Goal: Task Accomplishment & Management: Manage account settings

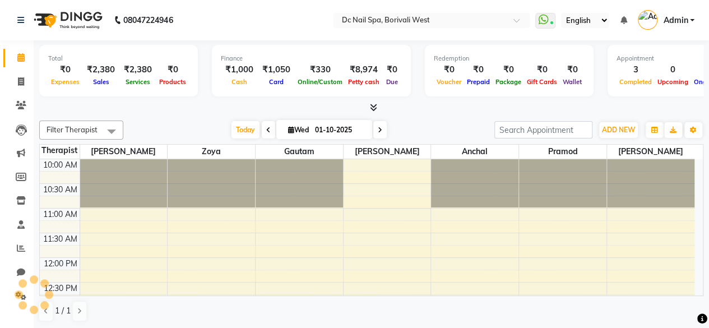
scroll to position [389, 0]
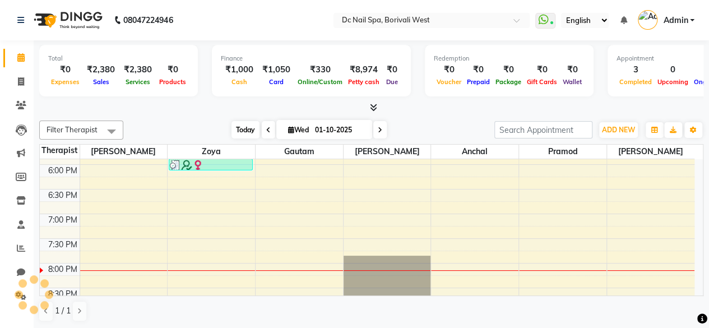
click at [245, 126] on span "Today" at bounding box center [246, 129] width 28 height 17
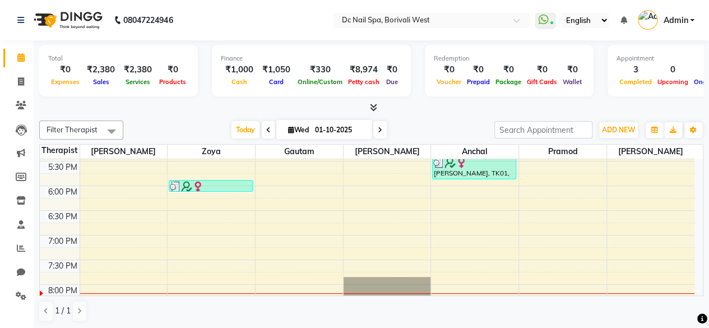
scroll to position [370, 0]
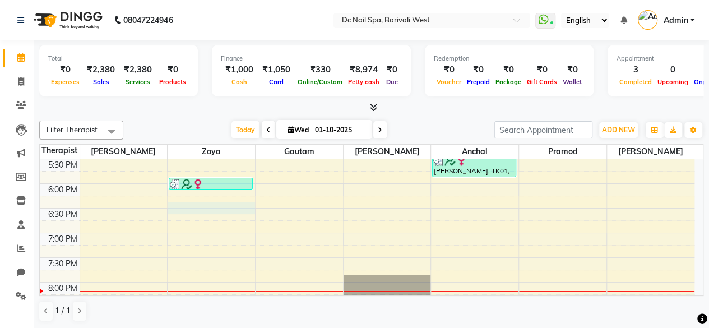
click at [202, 203] on div "10:00 AM 10:30 AM 11:00 AM 11:30 AM 12:00 PM 12:30 PM 1:00 PM 1:30 PM 2:00 PM 2…" at bounding box center [367, 134] width 655 height 690
select select "88946"
select select "tentative"
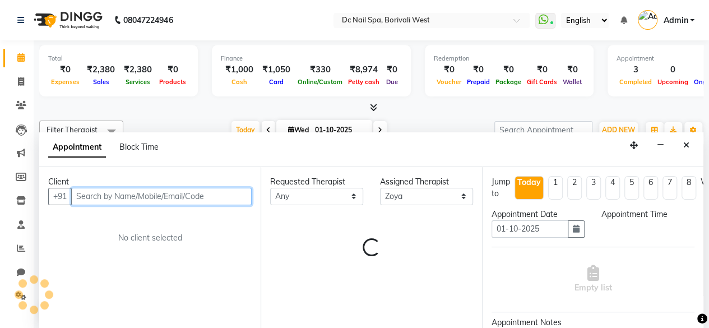
scroll to position [0, 0]
select select "1110"
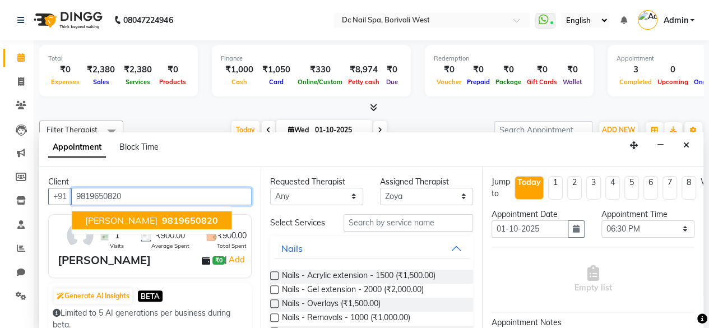
click at [148, 213] on button "[PERSON_NAME] 9819650820" at bounding box center [152, 220] width 160 height 18
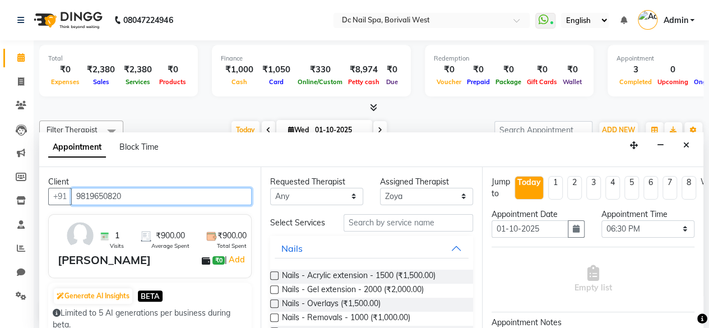
type input "9819650820"
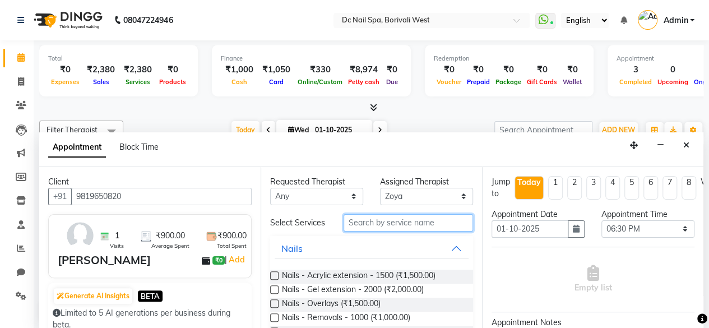
click at [411, 223] on input "text" at bounding box center [408, 222] width 129 height 17
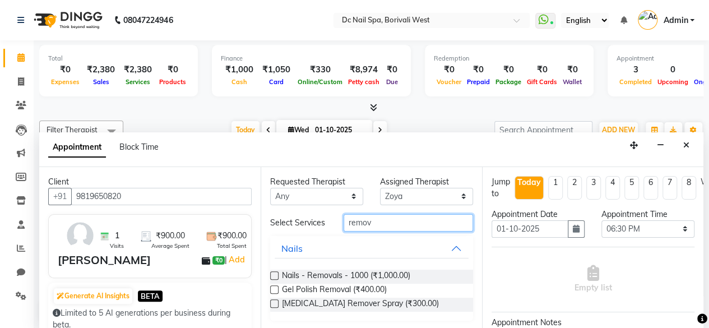
type input "remov"
click at [272, 294] on label at bounding box center [274, 289] width 8 height 8
click at [272, 294] on input "checkbox" at bounding box center [273, 290] width 7 height 7
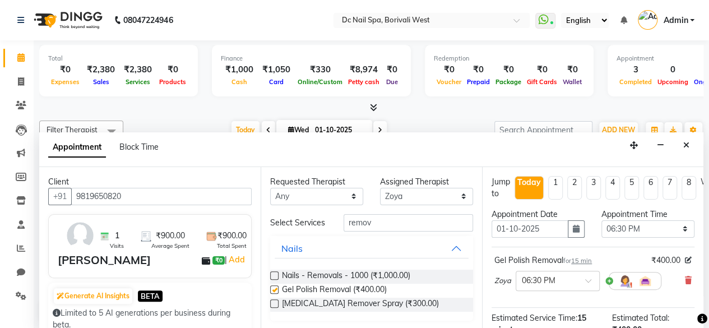
checkbox input "false"
click at [383, 218] on input "remov" at bounding box center [408, 222] width 129 height 17
type input "r"
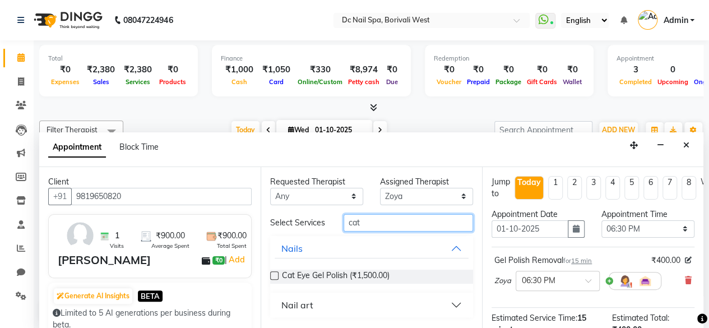
type input "cat"
click at [274, 273] on label at bounding box center [274, 275] width 8 height 8
click at [274, 273] on input "checkbox" at bounding box center [273, 276] width 7 height 7
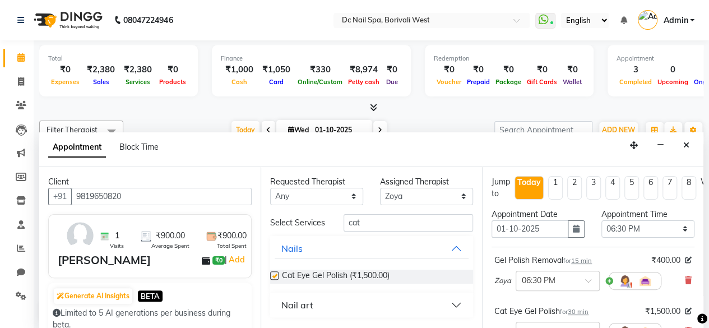
checkbox input "false"
click at [410, 197] on select "Select [PERSON_NAME] [PERSON_NAME] [PERSON_NAME] Veena [PERSON_NAME]" at bounding box center [426, 196] width 93 height 17
select select "86435"
click at [380, 188] on select "Select [PERSON_NAME] [PERSON_NAME] [PERSON_NAME] Veena [PERSON_NAME]" at bounding box center [426, 196] width 93 height 17
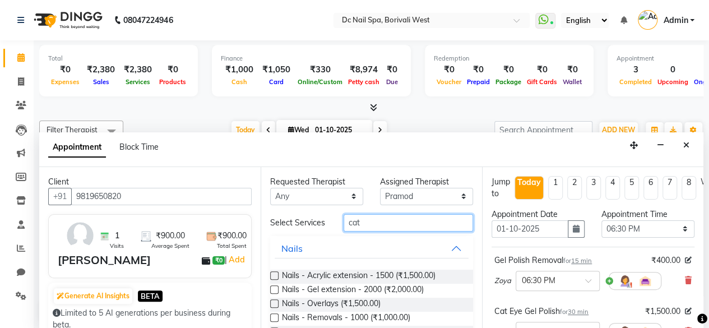
click at [381, 230] on input "cat" at bounding box center [408, 222] width 129 height 17
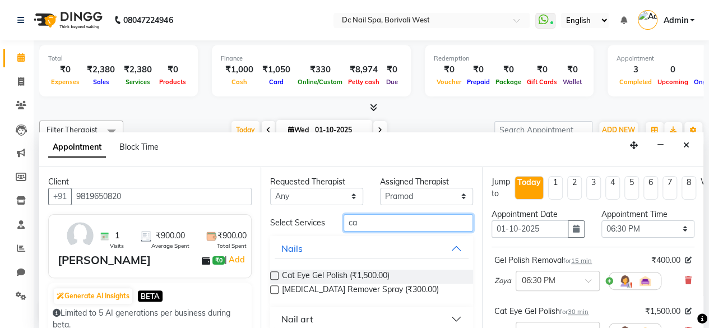
type input "c"
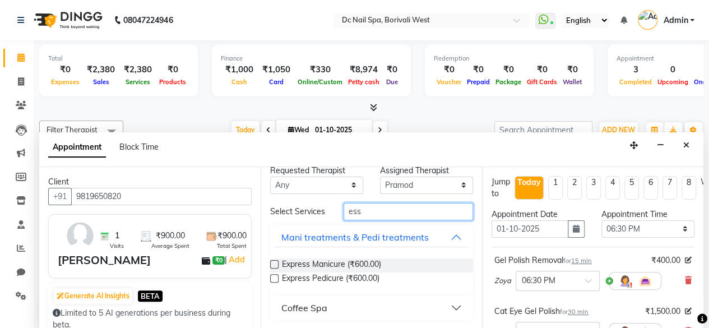
type input "ess"
click at [346, 309] on button "Coffee Spa" at bounding box center [372, 308] width 194 height 20
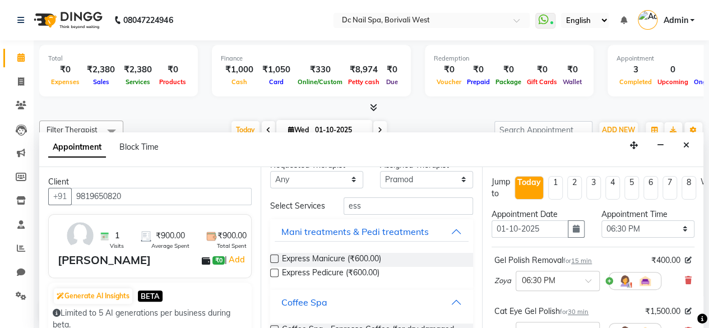
scroll to position [58, 0]
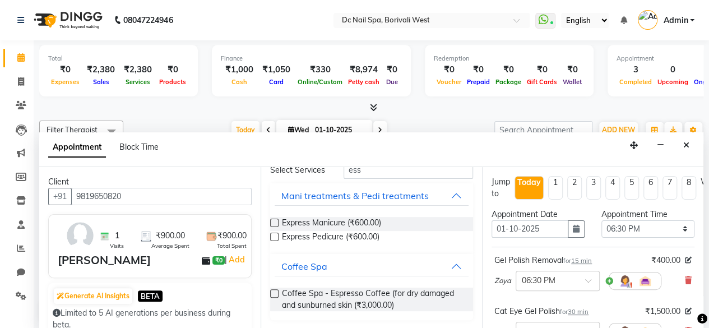
click at [273, 289] on label at bounding box center [274, 293] width 8 height 8
click at [273, 291] on input "checkbox" at bounding box center [273, 294] width 7 height 7
checkbox input "false"
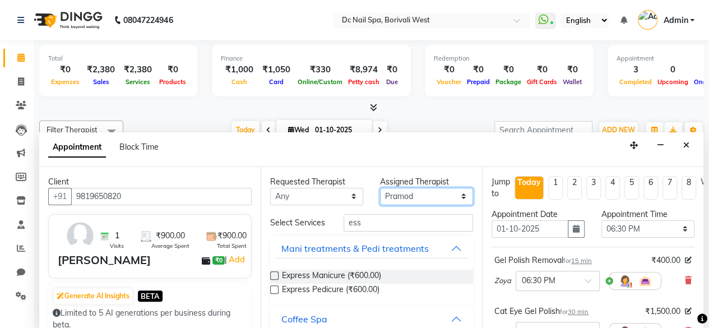
click at [404, 189] on select "Select [PERSON_NAME] [PERSON_NAME] [PERSON_NAME] Veena [PERSON_NAME]" at bounding box center [426, 196] width 93 height 17
select select "72766"
click at [380, 188] on select "Select [PERSON_NAME] [PERSON_NAME] [PERSON_NAME] Veena [PERSON_NAME]" at bounding box center [426, 196] width 93 height 17
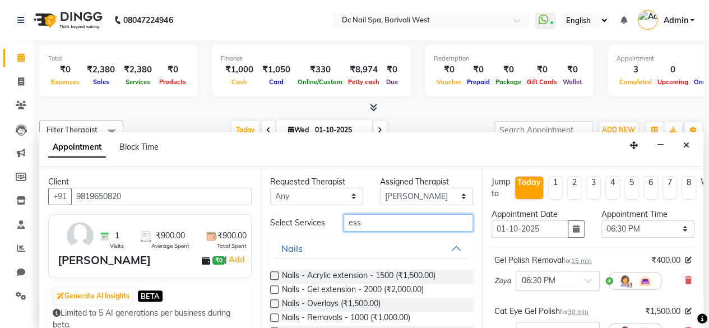
click at [389, 218] on input "ess" at bounding box center [408, 222] width 129 height 17
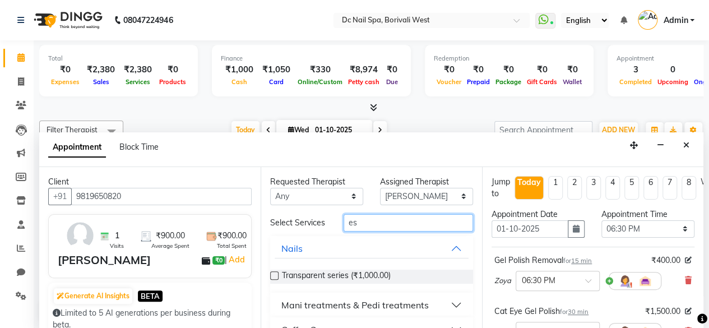
type input "e"
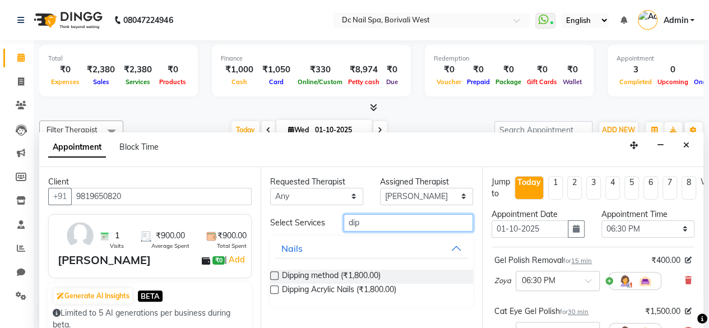
type input "dip"
click at [272, 272] on label at bounding box center [274, 275] width 8 height 8
click at [272, 273] on input "checkbox" at bounding box center [273, 276] width 7 height 7
checkbox input "false"
click at [388, 221] on input "dip" at bounding box center [408, 222] width 129 height 17
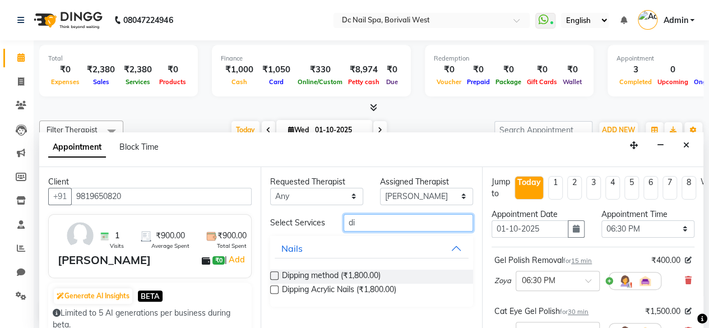
type input "d"
type input "cat"
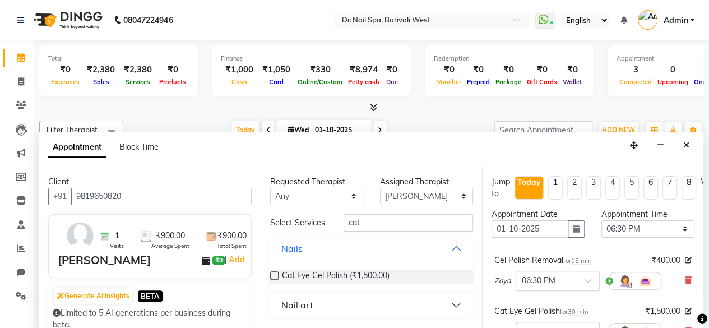
click at [272, 276] on label at bounding box center [274, 275] width 8 height 8
click at [272, 276] on input "checkbox" at bounding box center [273, 276] width 7 height 7
checkbox input "false"
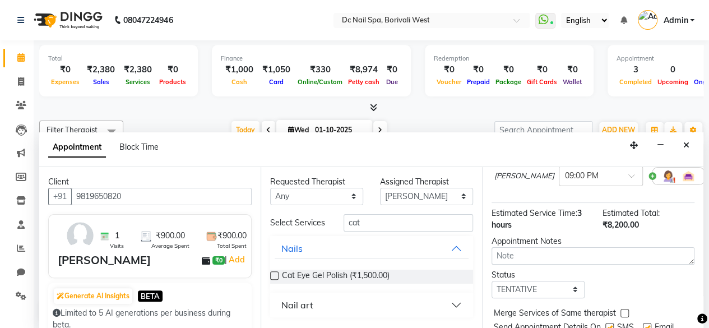
scroll to position [368, 0]
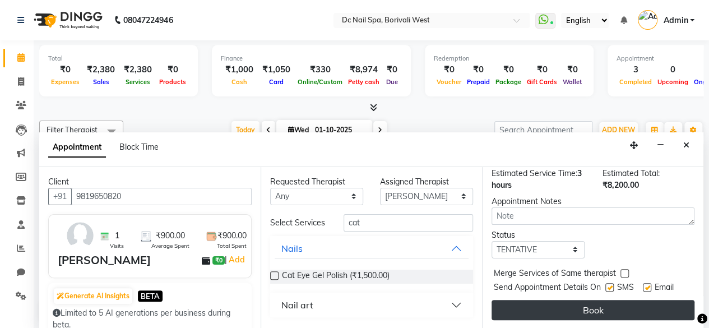
click at [648, 301] on button "Book" at bounding box center [593, 310] width 203 height 20
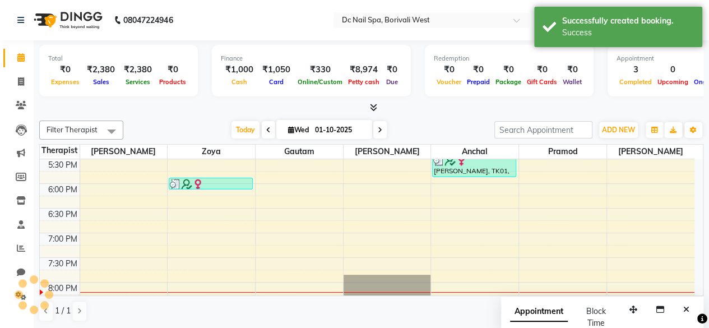
scroll to position [0, 0]
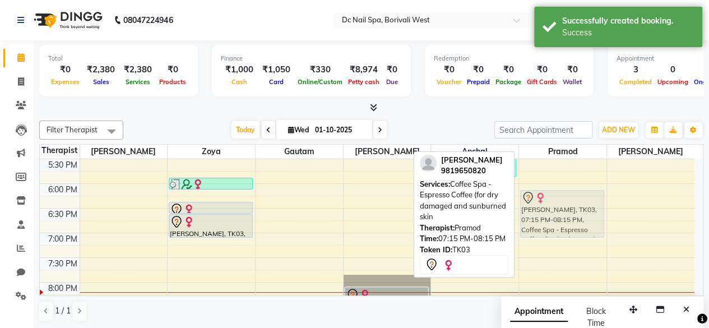
drag, startPoint x: 574, startPoint y: 257, endPoint x: 583, endPoint y: 209, distance: 49.0
click at [583, 209] on div "[PERSON_NAME], TK03, 07:15 PM-08:15 PM, Coffee Spa - Espresso Coffee (for dry d…" at bounding box center [562, 134] width 87 height 690
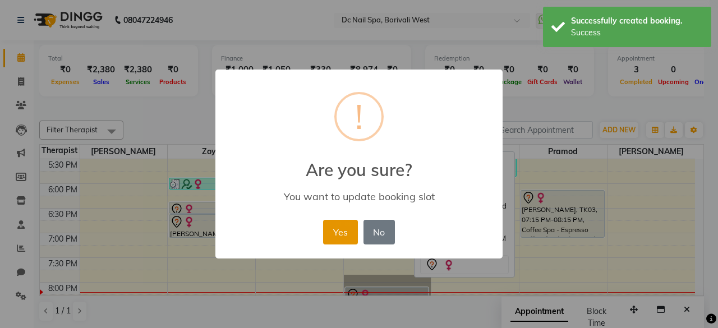
click at [348, 231] on button "Yes" at bounding box center [340, 232] width 34 height 25
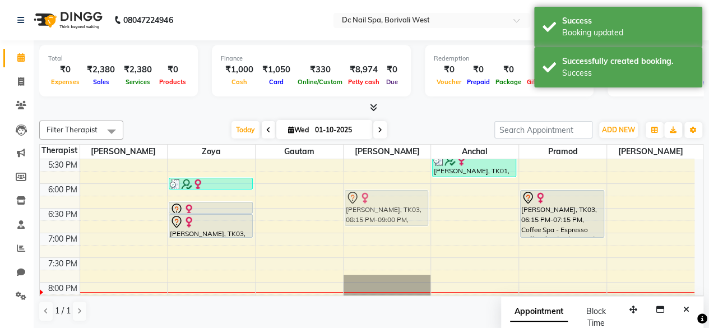
scroll to position [370, 0]
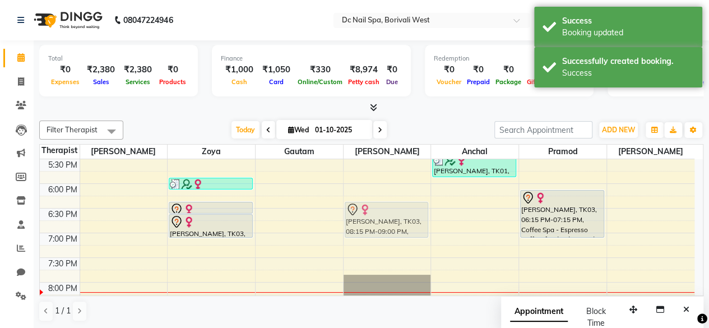
drag, startPoint x: 383, startPoint y: 287, endPoint x: 381, endPoint y: 203, distance: 84.1
click at [381, 203] on div "[PERSON_NAME], TK02, 05:00 PM-05:30 PM, Glitter Gel Polish [PERSON_NAME], TK03,…" at bounding box center [387, 134] width 87 height 690
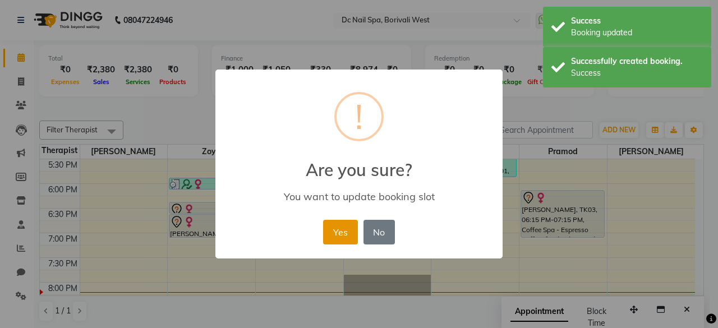
click at [341, 226] on button "Yes" at bounding box center [340, 232] width 34 height 25
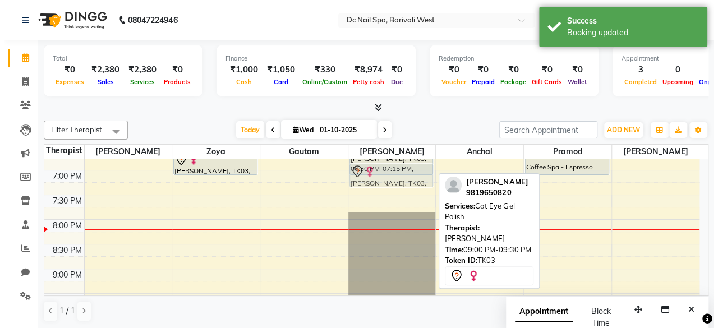
scroll to position [433, 0]
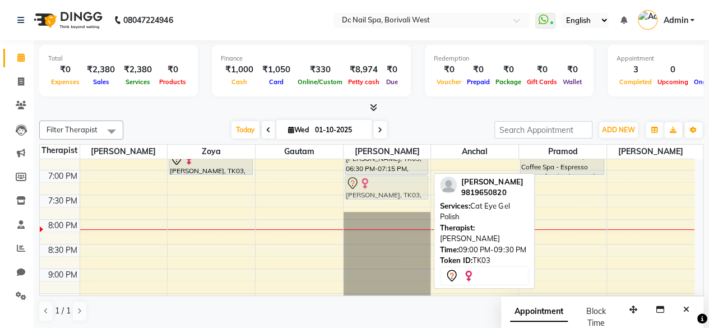
drag, startPoint x: 385, startPoint y: 247, endPoint x: 381, endPoint y: 193, distance: 53.9
click at [381, 193] on div "[PERSON_NAME], TK02, 05:00 PM-05:30 PM, Glitter Gel Polish [PERSON_NAME], TK03,…" at bounding box center [387, 71] width 87 height 690
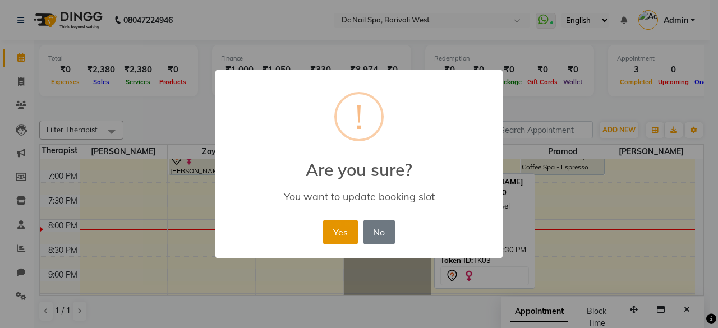
click at [349, 232] on button "Yes" at bounding box center [340, 232] width 34 height 25
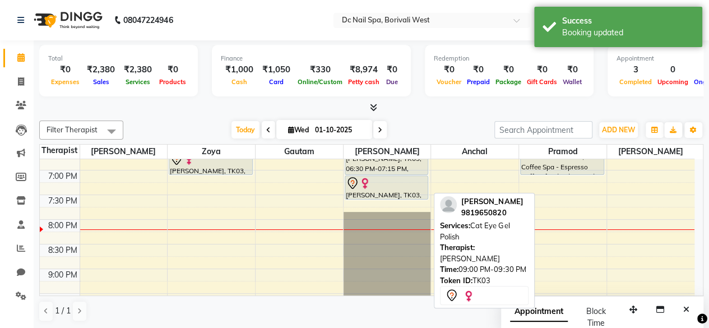
click at [388, 192] on div "[PERSON_NAME], TK03, 09:00 PM-09:30 PM, Cat Eye Gel Polish" at bounding box center [386, 187] width 83 height 23
select select "7"
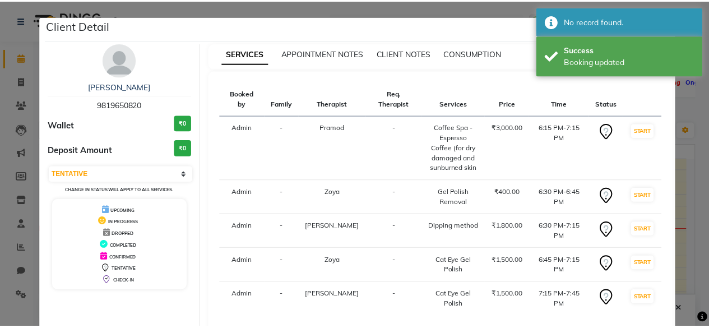
scroll to position [54, 0]
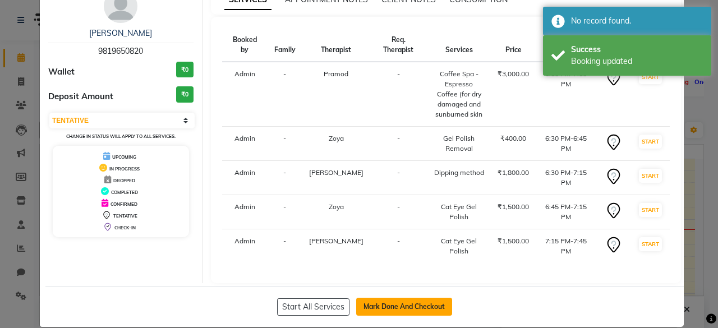
click at [428, 299] on button "Mark Done And Checkout" at bounding box center [404, 307] width 96 height 18
select select "8056"
select select "service"
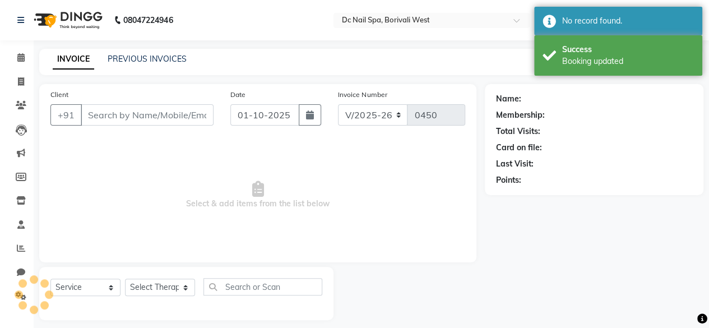
type input "9819650820"
select select "88946"
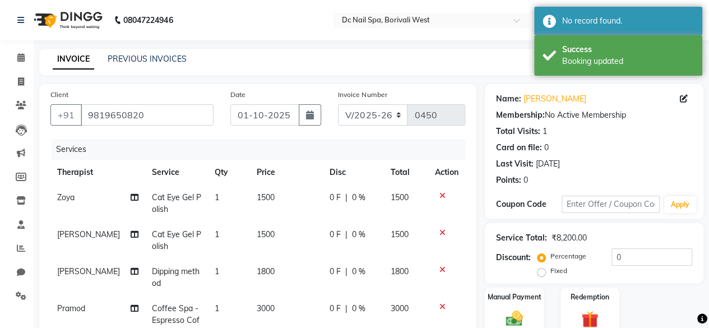
scroll to position [103, 0]
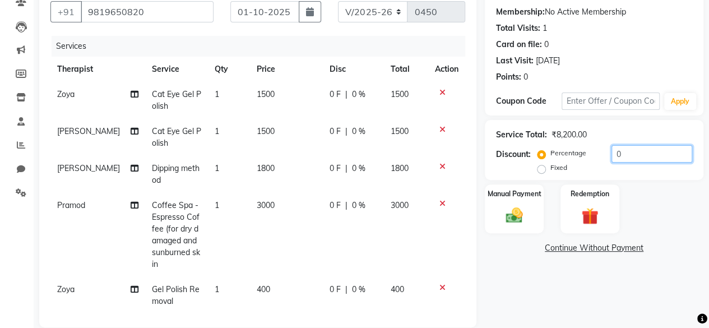
click at [654, 147] on input "0" at bounding box center [652, 153] width 81 height 17
type input "30"
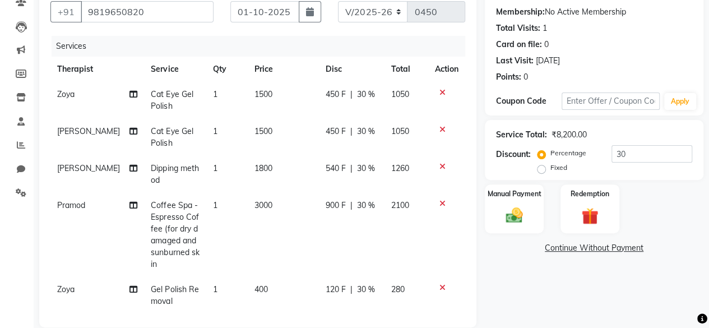
click at [384, 205] on td "2100" at bounding box center [406, 235] width 44 height 84
select select "86435"
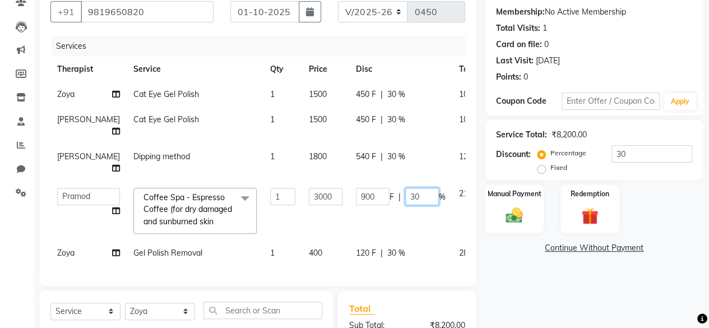
click at [405, 190] on input "30" at bounding box center [422, 196] width 34 height 17
type input "3"
type input "40"
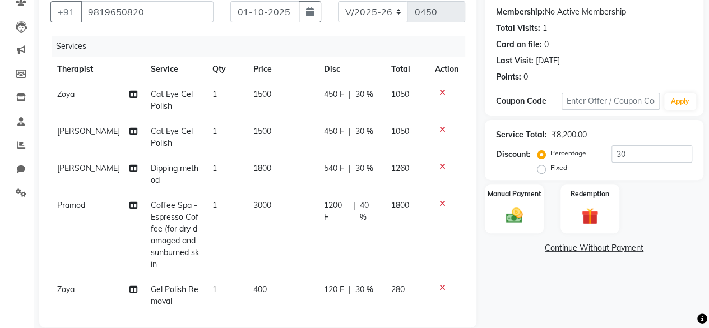
click at [386, 169] on tr "[PERSON_NAME] Dipping method 1 1800 540 F | 30 % 1260" at bounding box center [257, 174] width 415 height 37
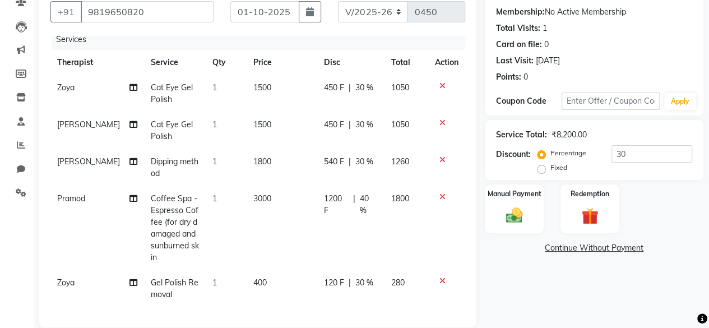
click at [479, 170] on div "Client [PHONE_NUMBER] Date [DATE] Invoice Number V/2025 V/[PHONE_NUMBER] Servic…" at bounding box center [258, 239] width 454 height 516
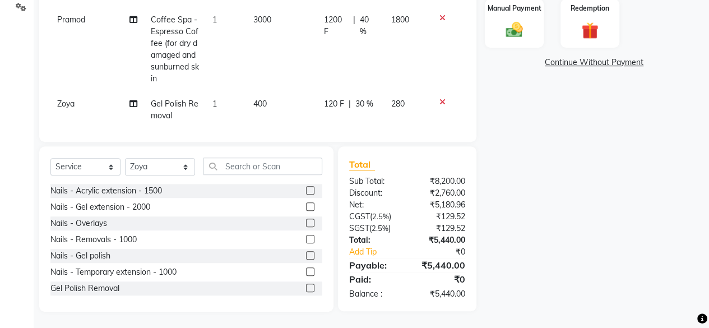
scroll to position [58, 0]
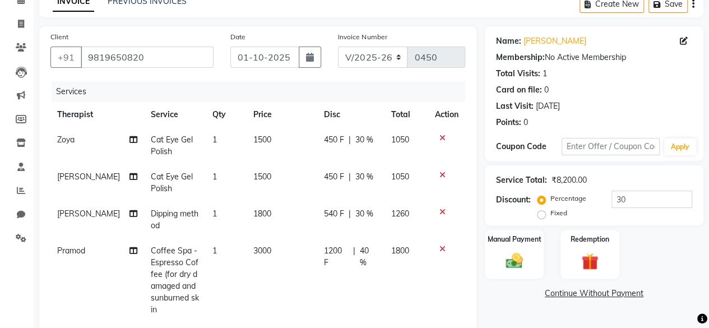
click at [269, 142] on td "1500" at bounding box center [282, 145] width 71 height 37
select select "88946"
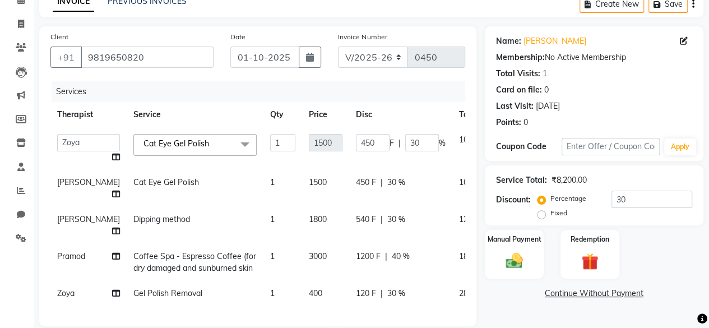
click at [308, 190] on td "1500" at bounding box center [325, 188] width 47 height 37
select select "72766"
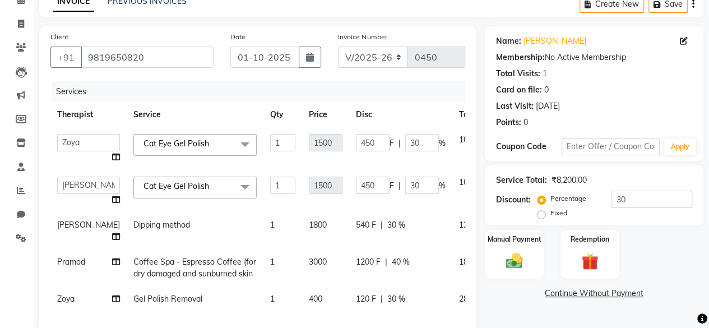
click at [234, 195] on span at bounding box center [245, 187] width 22 height 21
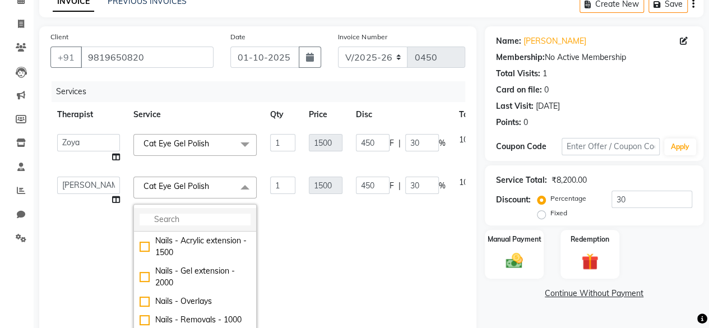
click at [206, 215] on input "multiselect-search" at bounding box center [195, 220] width 111 height 12
click at [349, 253] on td "450 F | 30 %" at bounding box center [400, 259] width 103 height 179
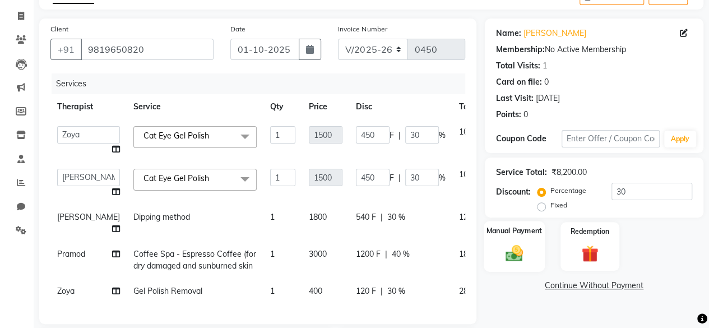
scroll to position [256, 0]
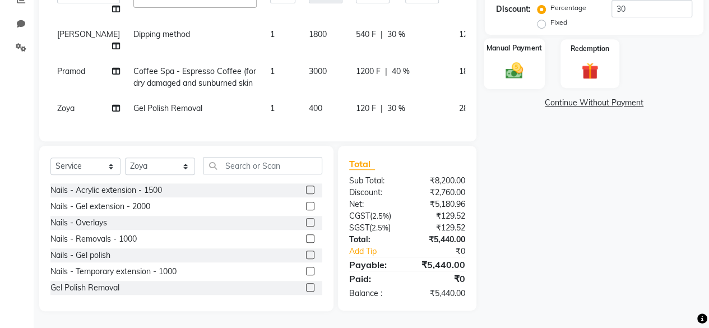
click at [534, 63] on div "Manual Payment" at bounding box center [514, 63] width 61 height 51
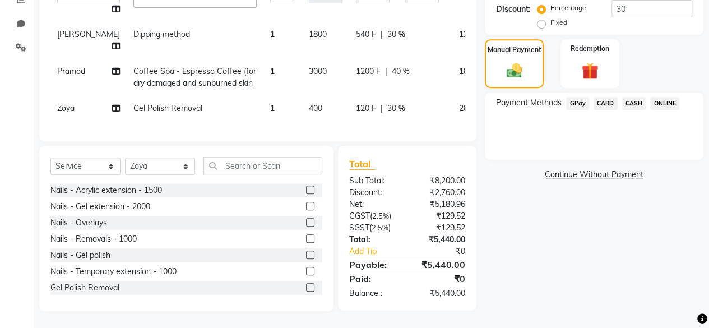
click at [610, 97] on span "CARD" at bounding box center [606, 103] width 24 height 13
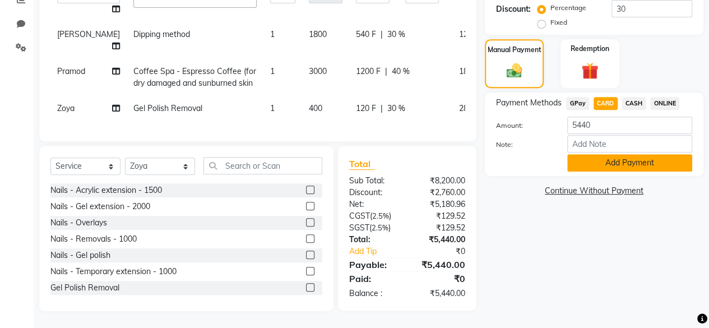
click at [653, 156] on button "Add Payment" at bounding box center [629, 162] width 125 height 17
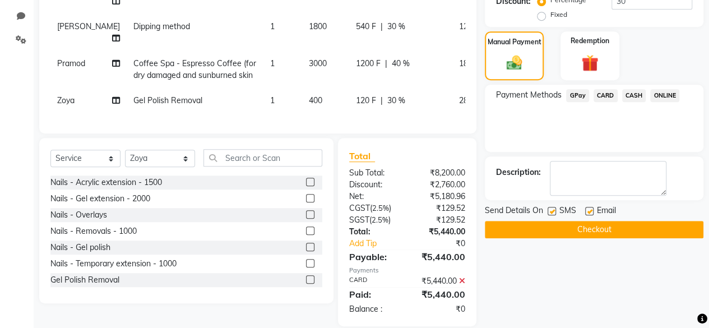
click at [598, 226] on button "Checkout" at bounding box center [594, 229] width 219 height 17
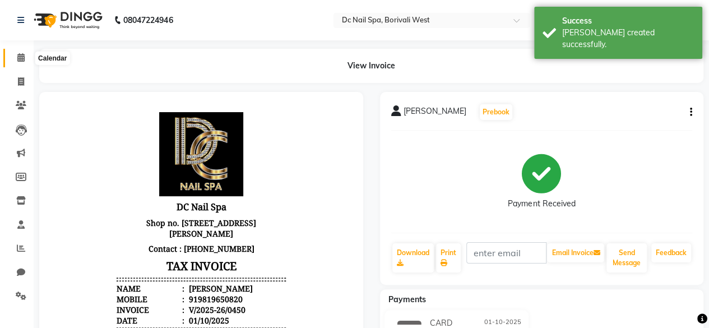
click at [25, 58] on span at bounding box center [21, 58] width 20 height 13
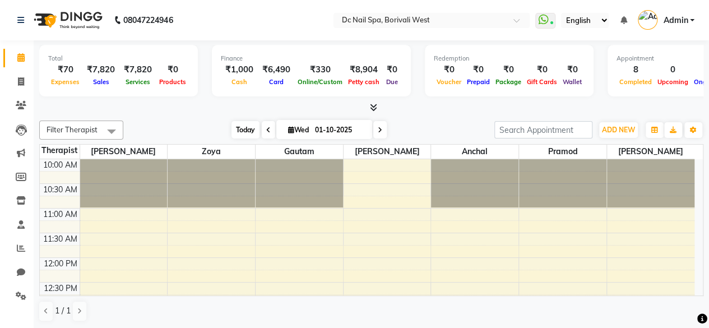
click at [240, 134] on span "Today" at bounding box center [246, 129] width 28 height 17
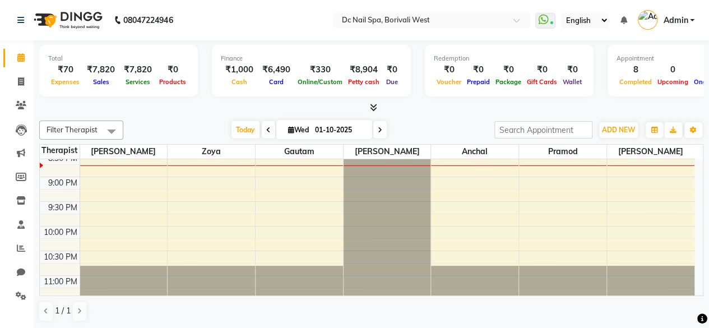
scroll to position [543, 0]
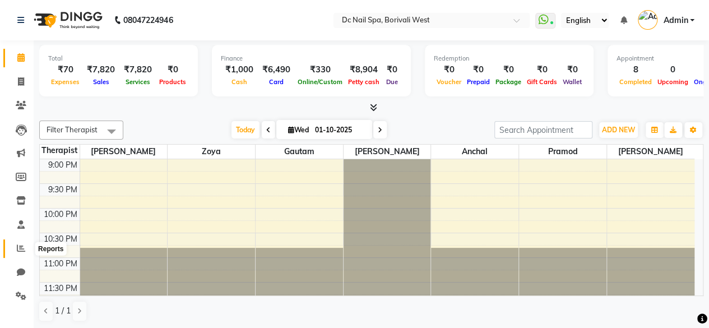
click at [21, 245] on icon at bounding box center [21, 248] width 8 height 8
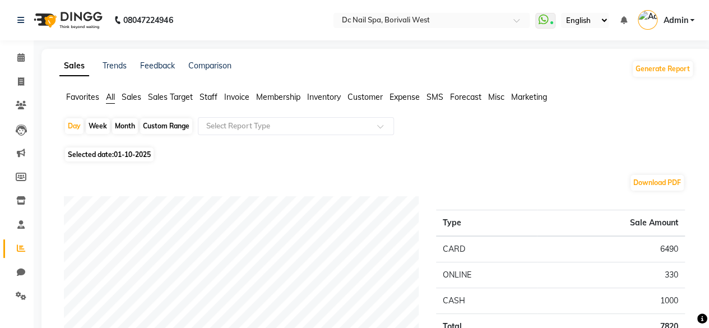
click at [213, 95] on span "Staff" at bounding box center [209, 97] width 18 height 10
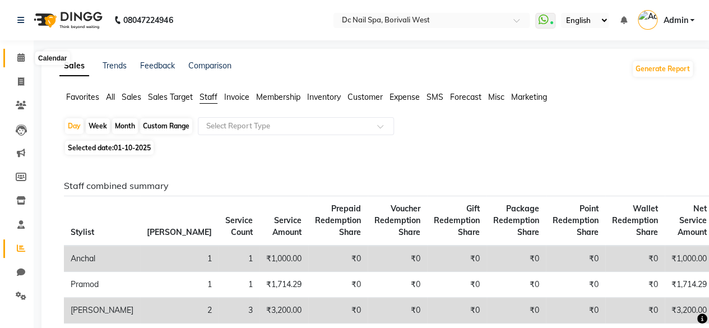
click at [24, 55] on icon at bounding box center [20, 57] width 7 height 8
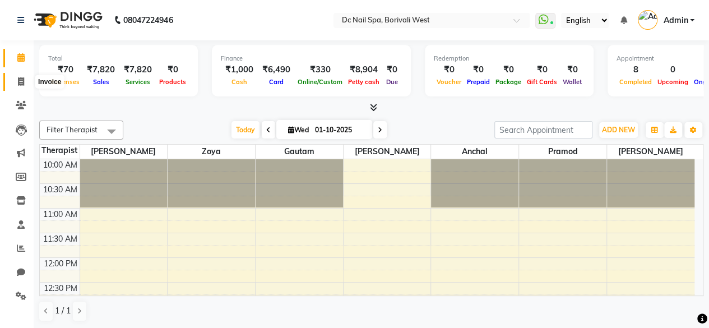
click at [26, 85] on span at bounding box center [21, 82] width 20 height 13
select select "8056"
select select "service"
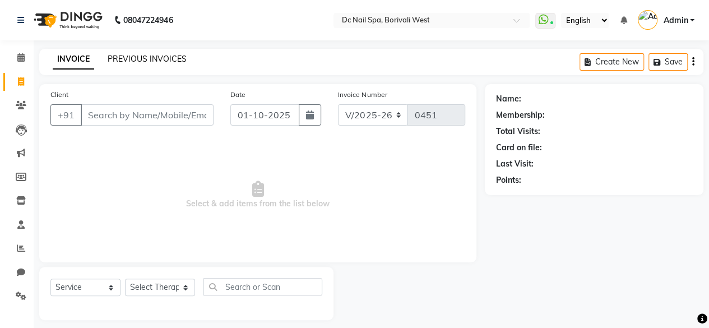
click at [166, 59] on link "PREVIOUS INVOICES" at bounding box center [147, 59] width 79 height 10
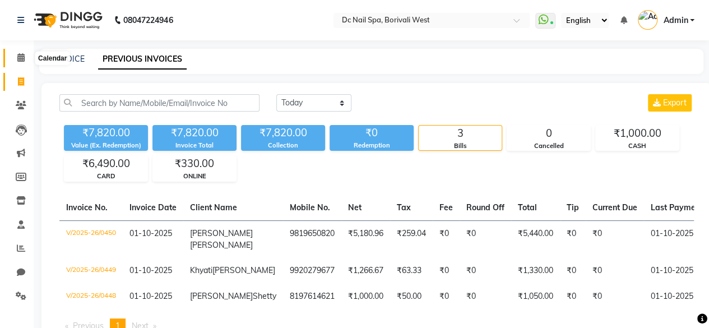
click at [21, 55] on icon at bounding box center [20, 57] width 7 height 8
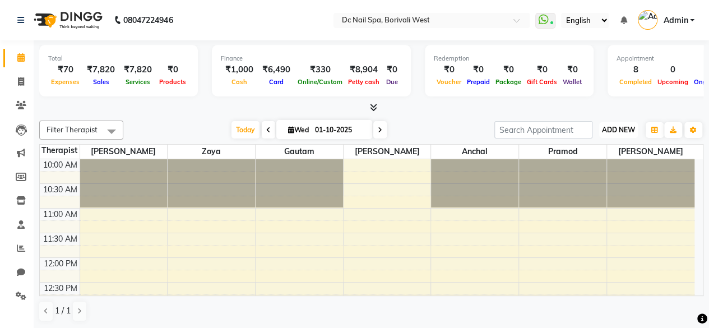
click at [626, 129] on span "ADD NEW" at bounding box center [618, 130] width 33 height 8
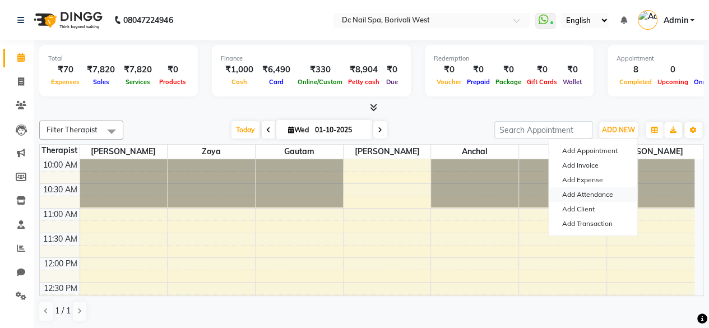
click at [599, 192] on link "Add Attendance" at bounding box center [593, 194] width 89 height 15
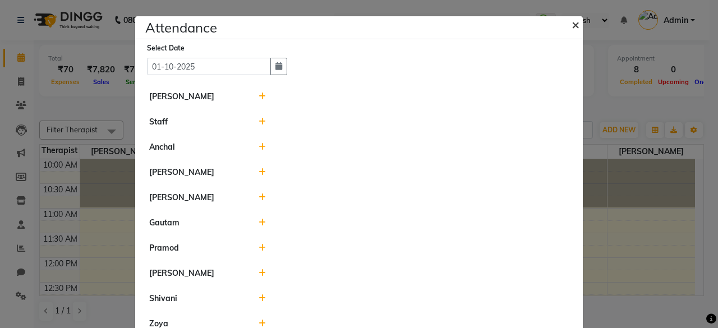
click at [577, 25] on button "×" at bounding box center [576, 23] width 28 height 31
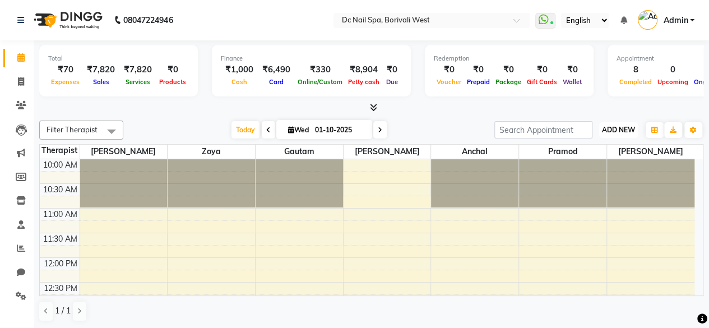
click at [610, 136] on button "ADD NEW Toggle Dropdown" at bounding box center [618, 130] width 39 height 16
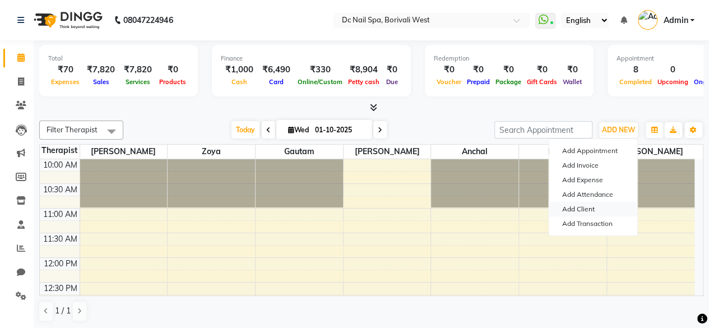
click at [591, 207] on link "Add Client" at bounding box center [593, 209] width 89 height 15
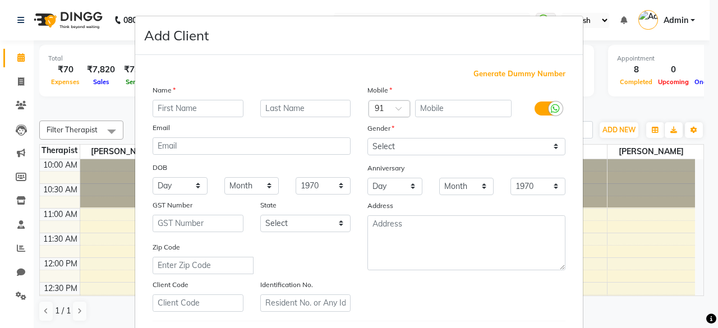
click at [671, 49] on ngb-modal-window "Add Client Generate Dummy Number Name Email DOB Day 01 02 03 04 05 06 07 08 09 …" at bounding box center [359, 164] width 718 height 328
click at [604, 114] on ngb-modal-window "Add Client Generate Dummy Number Name Email DOB Day 01 02 03 04 05 06 07 08 09 …" at bounding box center [359, 164] width 718 height 328
click at [112, 115] on ngb-modal-window "Add Client Generate Dummy Number Name Email DOB Day 01 02 03 04 05 06 07 08 09 …" at bounding box center [359, 164] width 718 height 328
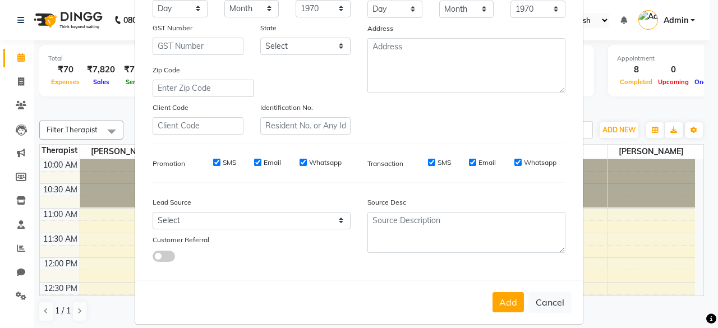
scroll to position [187, 0]
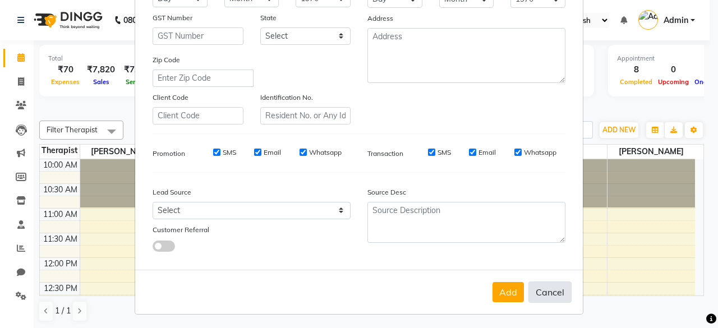
click at [556, 289] on button "Cancel" at bounding box center [549, 291] width 43 height 21
select select
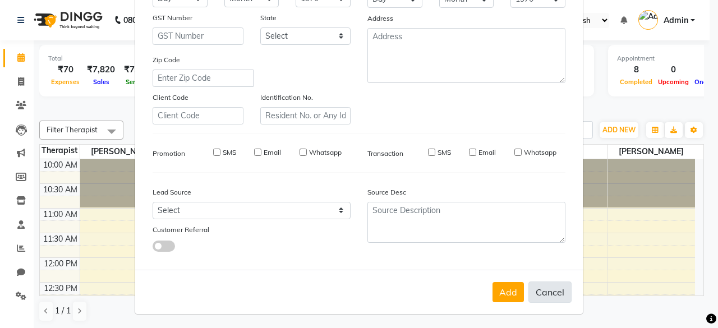
select select
checkbox input "false"
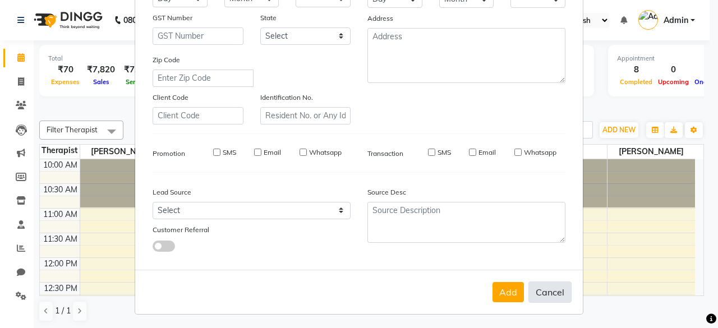
checkbox input "false"
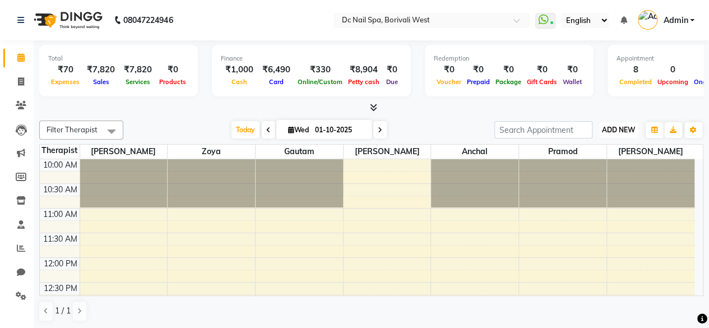
click at [631, 127] on span "ADD NEW" at bounding box center [618, 130] width 33 height 8
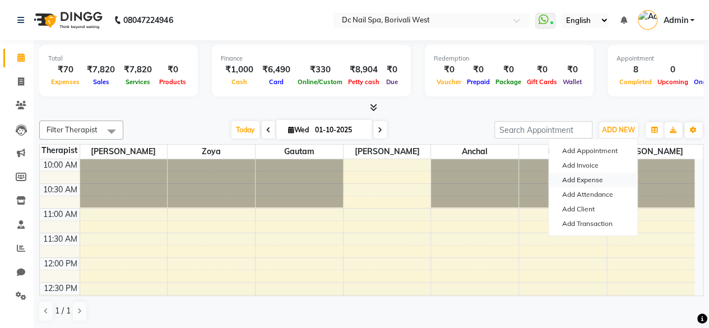
click at [603, 178] on link "Add Expense" at bounding box center [593, 180] width 89 height 15
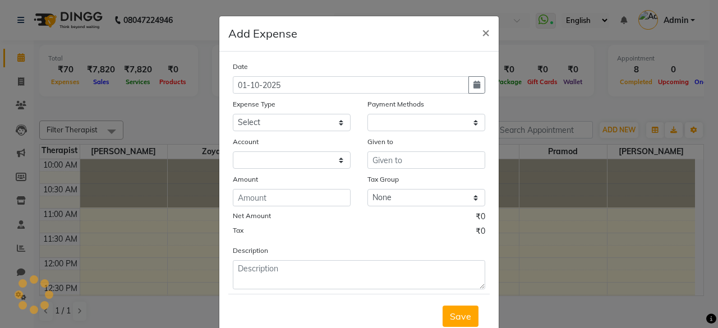
select select "1"
select select "7181"
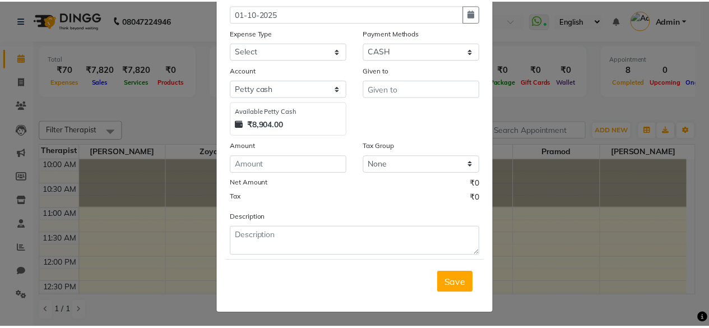
scroll to position [0, 0]
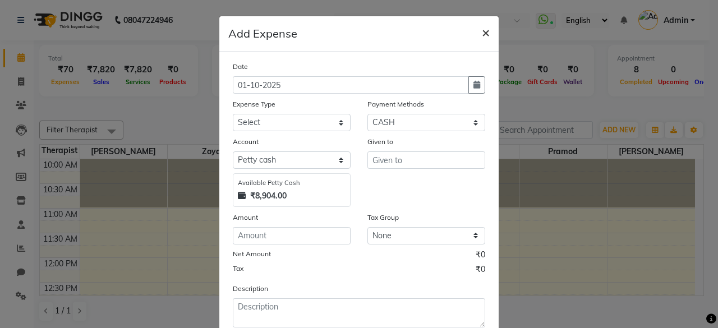
click at [486, 32] on button "×" at bounding box center [486, 31] width 26 height 31
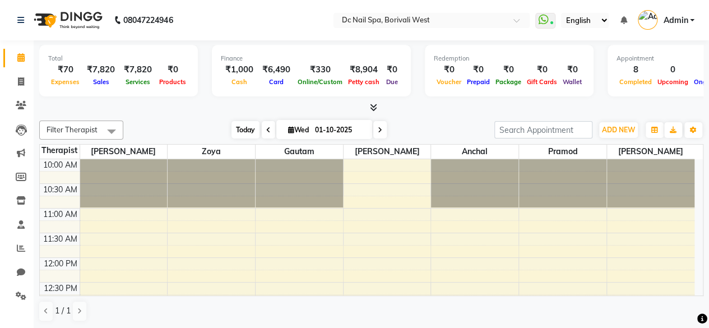
click at [242, 127] on span "Today" at bounding box center [246, 129] width 28 height 17
click at [625, 126] on span "ADD NEW" at bounding box center [618, 130] width 33 height 8
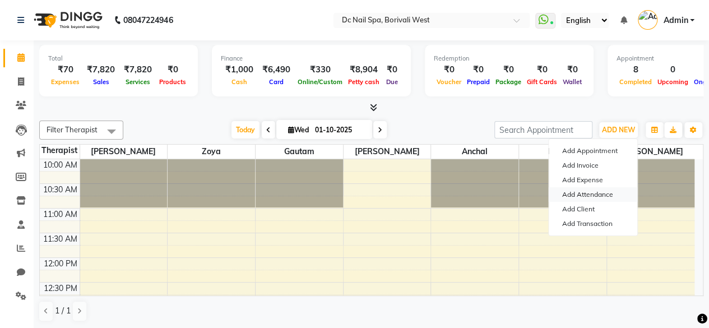
click at [604, 193] on link "Add Attendance" at bounding box center [593, 194] width 89 height 15
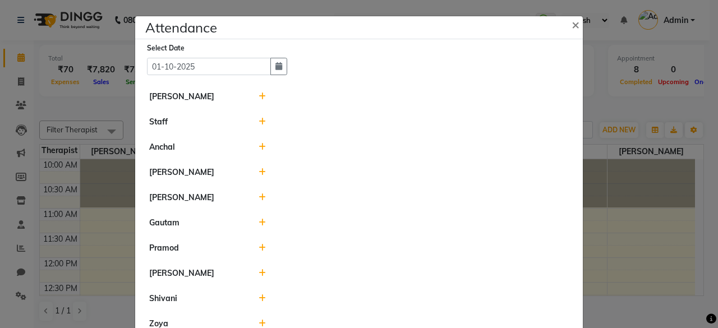
click at [263, 97] on div at bounding box center [413, 97] width 327 height 12
click at [260, 97] on icon at bounding box center [261, 96] width 7 height 8
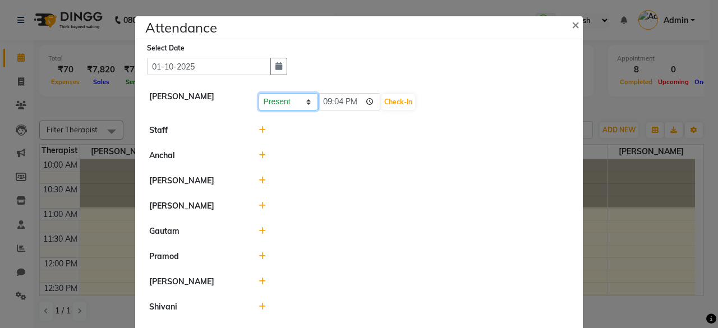
click at [295, 100] on select "Present Absent Late Half Day Weekly Off" at bounding box center [287, 101] width 59 height 17
click at [258, 93] on select "Present Absent Late Half Day Weekly Off" at bounding box center [287, 101] width 59 height 17
click at [250, 131] on div at bounding box center [413, 130] width 327 height 12
click at [258, 131] on icon at bounding box center [261, 130] width 7 height 8
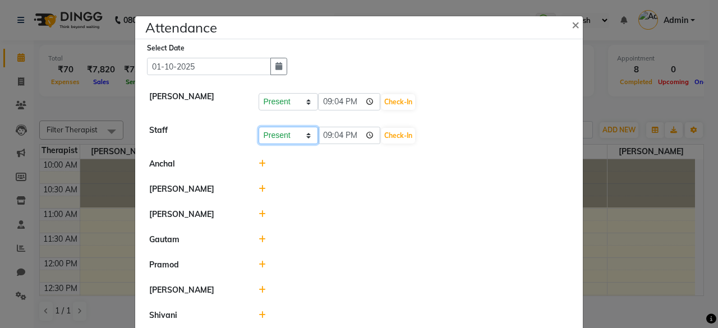
click at [298, 133] on select "Present Absent Late Half Day Weekly Off" at bounding box center [287, 135] width 59 height 17
select select "A"
click at [258, 127] on select "Present Absent Late Half Day Weekly Off" at bounding box center [287, 135] width 59 height 17
click at [291, 138] on select "Present Absent Late Half Day Weekly Off" at bounding box center [287, 135] width 59 height 17
click at [364, 203] on li "[PERSON_NAME]" at bounding box center [359, 215] width 442 height 26
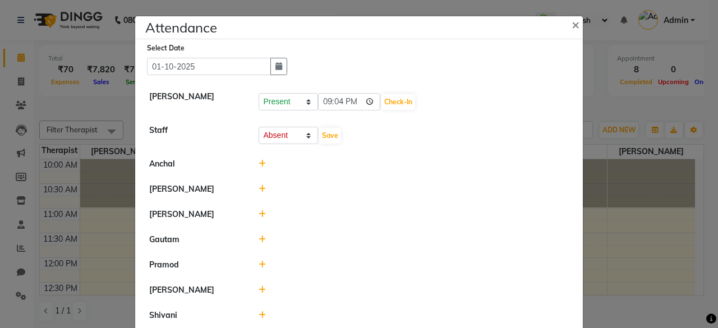
click at [258, 160] on icon at bounding box center [261, 164] width 7 height 8
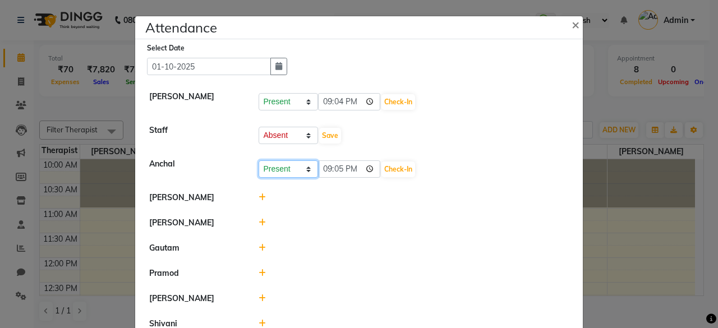
click at [278, 167] on select "Present Absent Late Half Day Weekly Off" at bounding box center [287, 168] width 59 height 17
click at [258, 160] on select "Present Absent Late Half Day Weekly Off" at bounding box center [287, 168] width 59 height 17
drag, startPoint x: 263, startPoint y: 195, endPoint x: 257, endPoint y: 196, distance: 6.2
click at [257, 196] on div at bounding box center [413, 198] width 327 height 12
click at [258, 247] on icon at bounding box center [261, 248] width 7 height 8
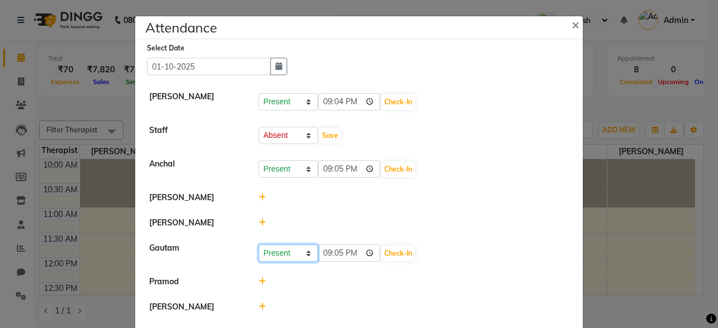
click at [283, 255] on select "Present Absent Late Half Day Weekly Off" at bounding box center [287, 252] width 59 height 17
select select "W"
click at [258, 244] on select "Present Absent Late Half Day Weekly Off" at bounding box center [287, 252] width 59 height 17
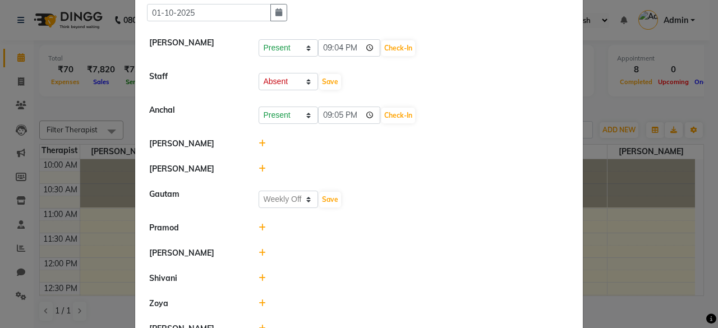
scroll to position [84, 0]
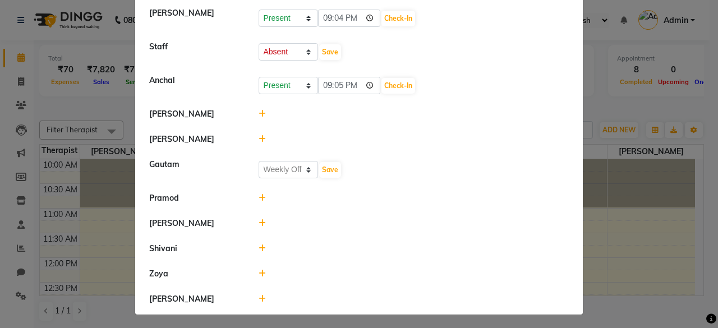
click at [258, 195] on icon at bounding box center [261, 198] width 7 height 8
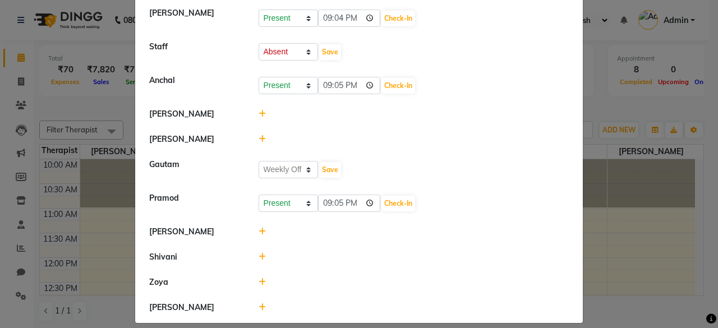
click at [258, 232] on icon at bounding box center [261, 232] width 7 height 8
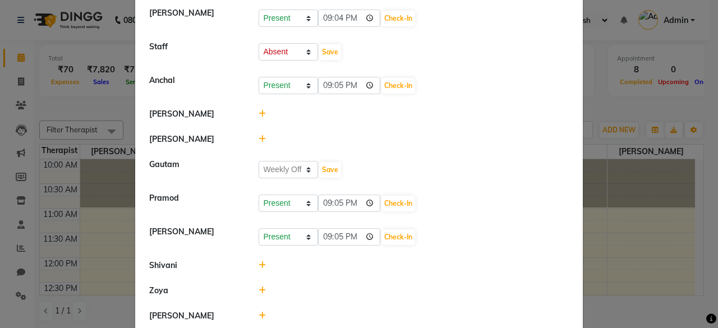
click at [259, 287] on icon at bounding box center [261, 290] width 7 height 8
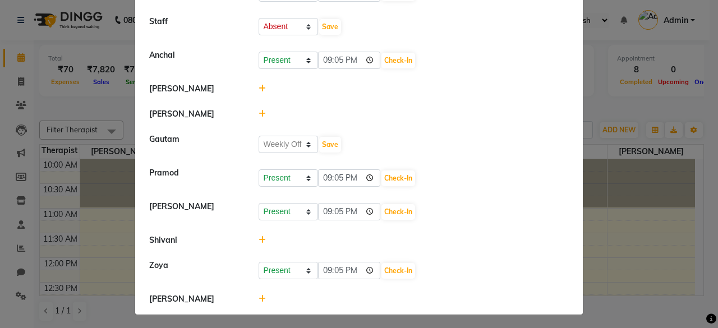
click at [260, 295] on icon at bounding box center [261, 299] width 7 height 8
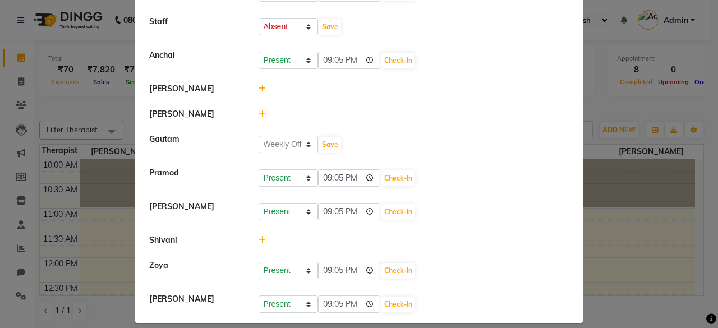
scroll to position [117, 0]
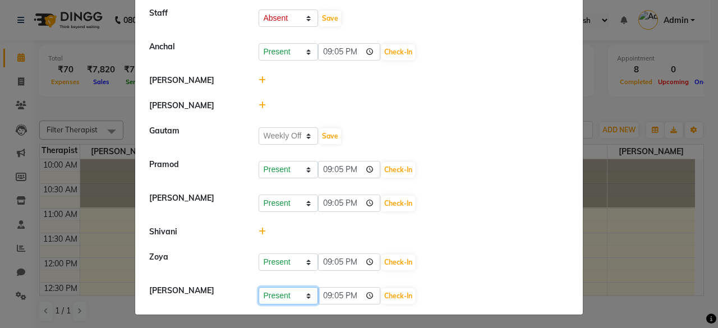
click at [294, 293] on select "Present Absent Late Half Day Weekly Off" at bounding box center [287, 295] width 59 height 17
select select "W"
click at [258, 287] on select "Present Absent Late Half Day Weekly Off" at bounding box center [287, 295] width 59 height 17
click at [423, 110] on li "[PERSON_NAME]" at bounding box center [359, 106] width 442 height 26
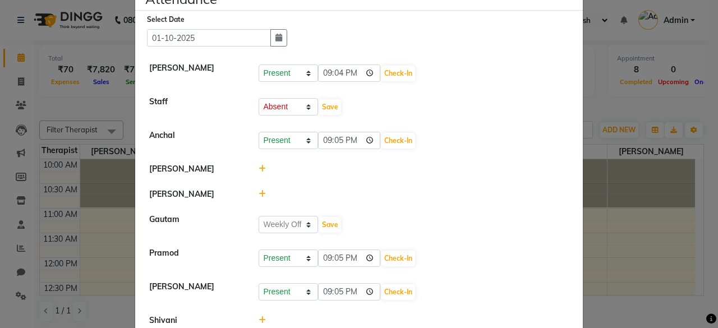
scroll to position [0, 0]
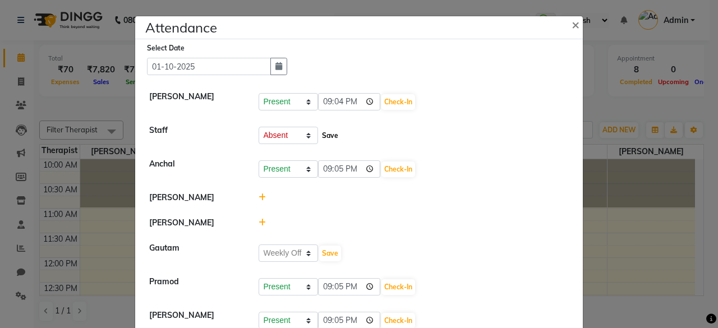
click at [328, 136] on button "Save" at bounding box center [330, 136] width 22 height 16
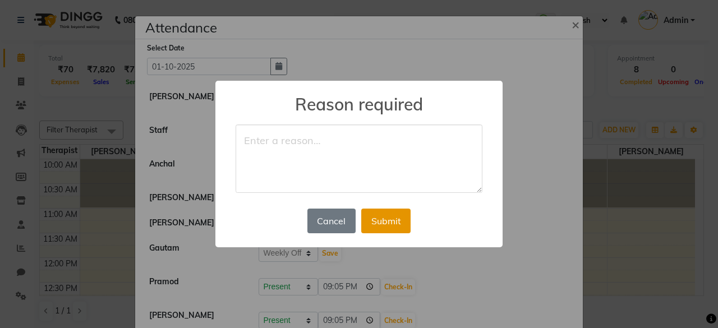
click at [380, 218] on button "Submit" at bounding box center [385, 221] width 49 height 25
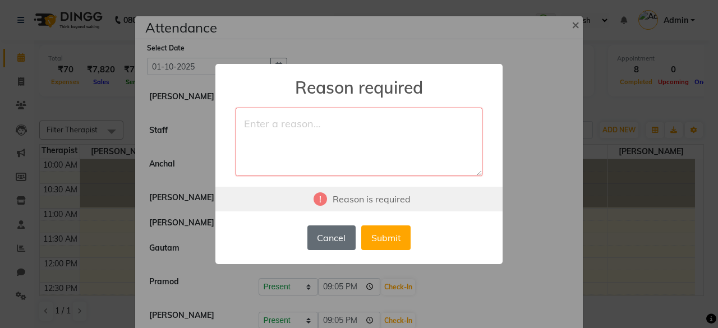
click at [336, 242] on button "Cancel" at bounding box center [331, 237] width 48 height 25
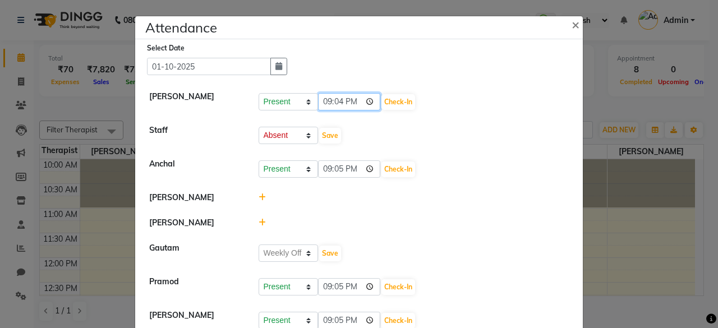
click at [334, 104] on input "21:04" at bounding box center [349, 101] width 63 height 17
click at [441, 131] on div "Present Absent Late Half Day Weekly Off Save" at bounding box center [413, 136] width 311 height 18
click at [335, 249] on button "Save" at bounding box center [330, 254] width 22 height 16
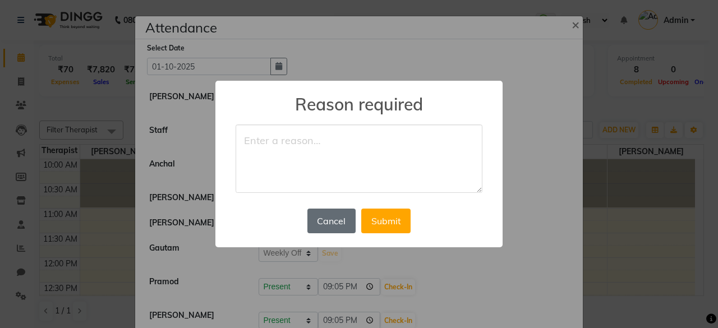
click at [337, 224] on button "Cancel" at bounding box center [331, 221] width 48 height 25
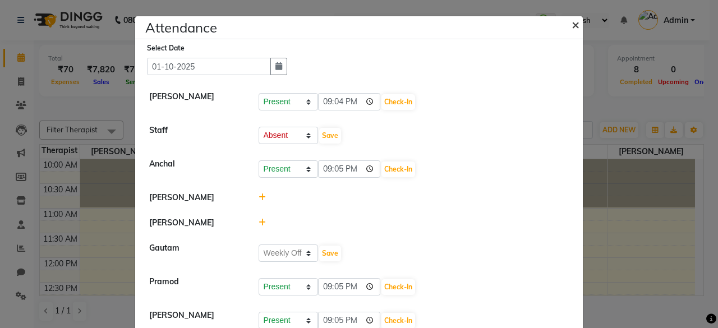
click at [575, 24] on span "×" at bounding box center [575, 24] width 8 height 17
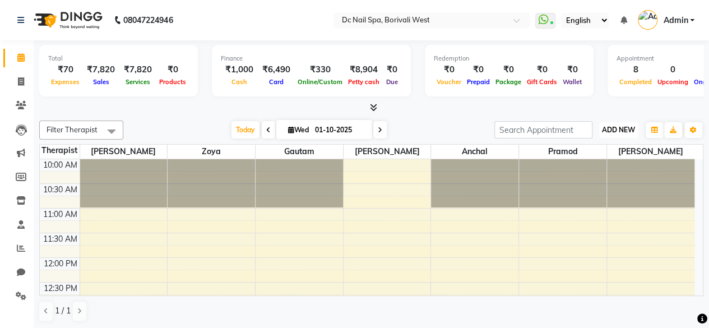
click at [614, 128] on span "ADD NEW" at bounding box center [618, 130] width 33 height 8
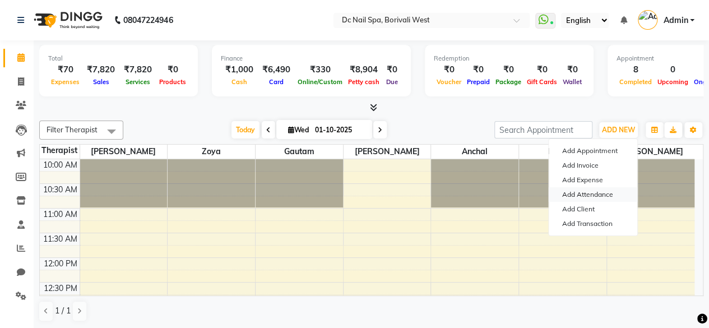
click at [600, 195] on link "Add Attendance" at bounding box center [593, 194] width 89 height 15
select select "A"
select select "W"
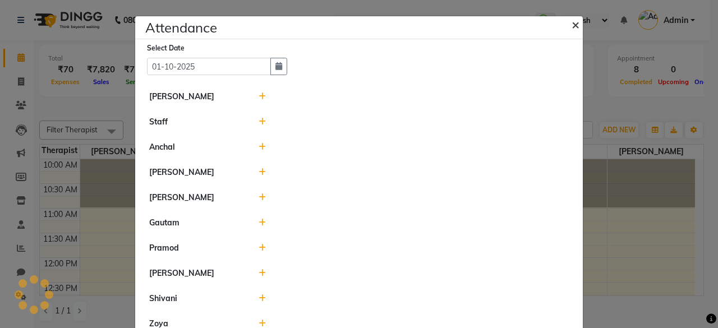
click at [579, 25] on button "×" at bounding box center [576, 23] width 28 height 31
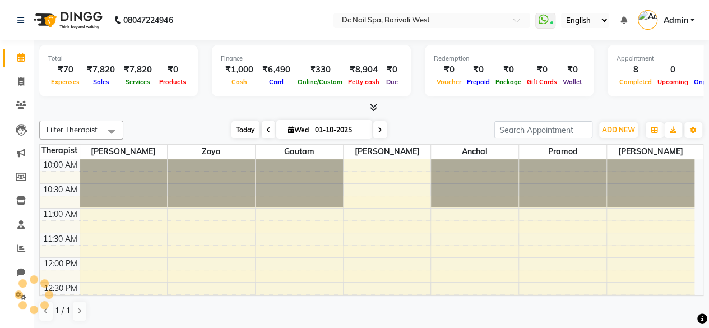
click at [252, 126] on span "Today" at bounding box center [246, 129] width 28 height 17
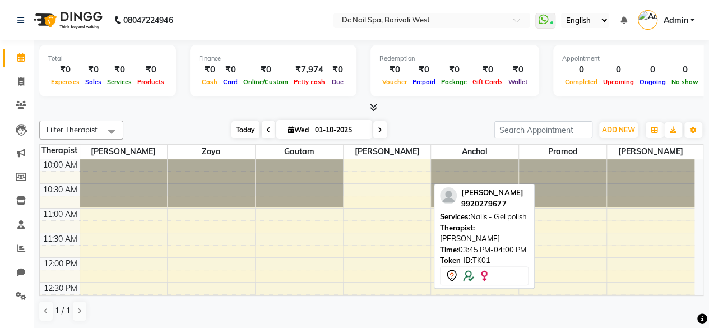
scroll to position [270, 0]
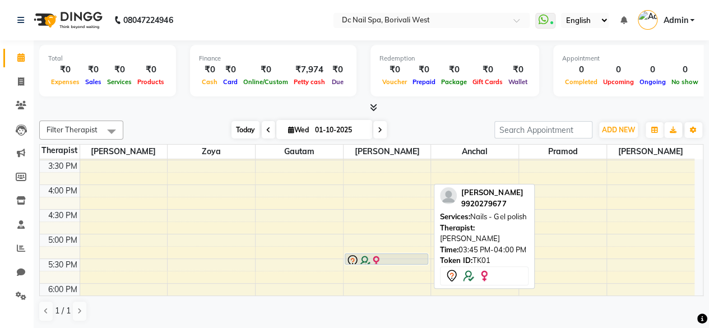
click at [241, 131] on span "Today" at bounding box center [246, 129] width 28 height 17
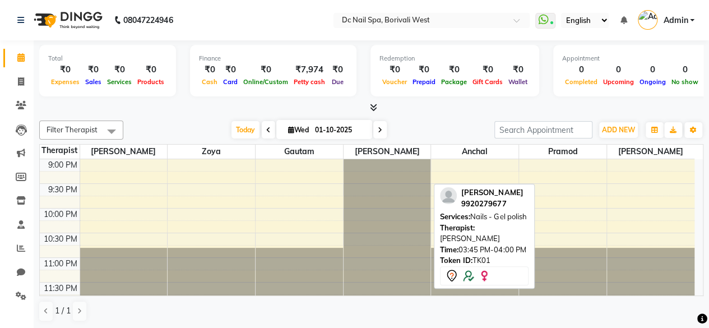
scroll to position [539, 0]
